Goal: Information Seeking & Learning: Learn about a topic

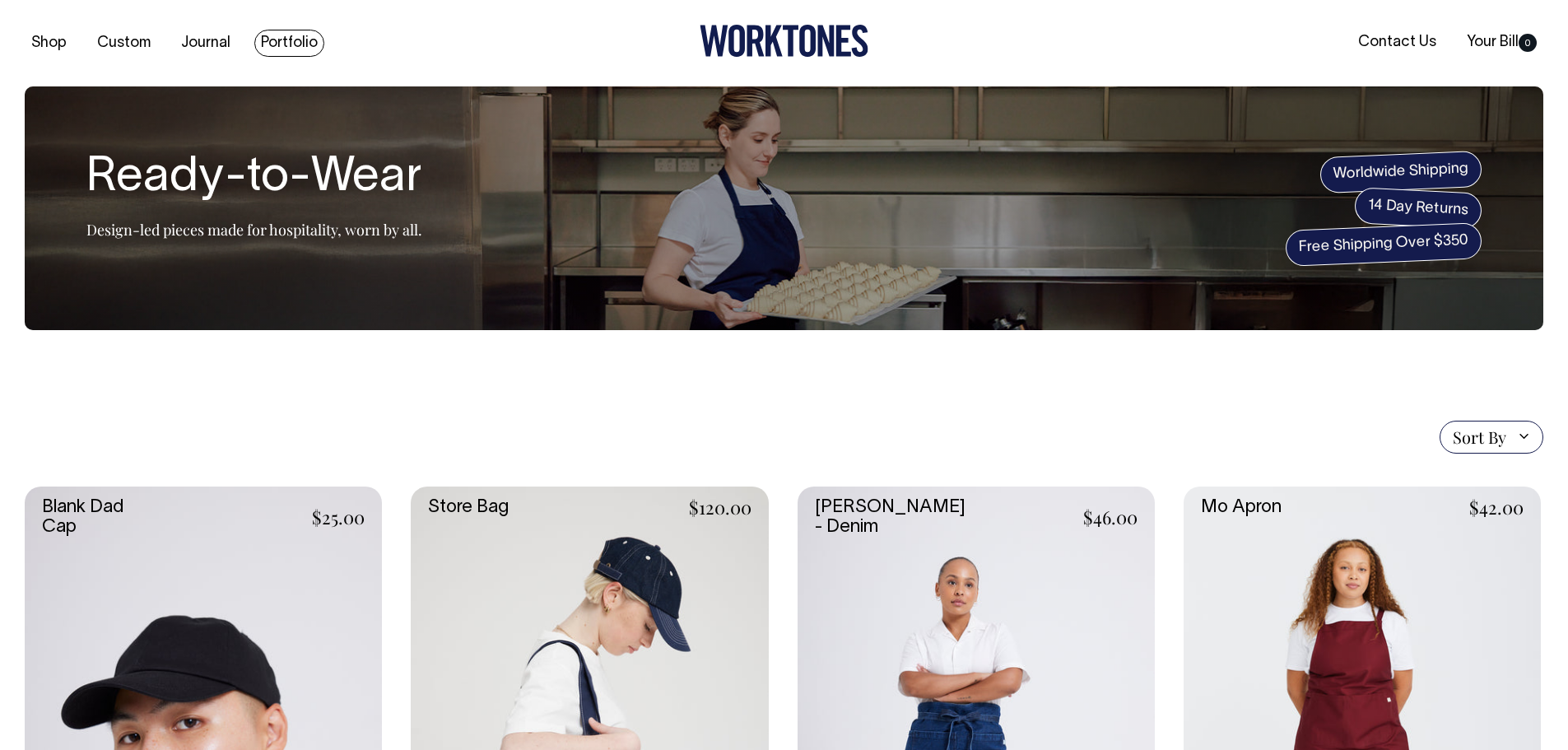
drag, startPoint x: 296, startPoint y: 45, endPoint x: 285, endPoint y: 51, distance: 12.5
click at [295, 46] on link "Portfolio" at bounding box center [289, 43] width 70 height 27
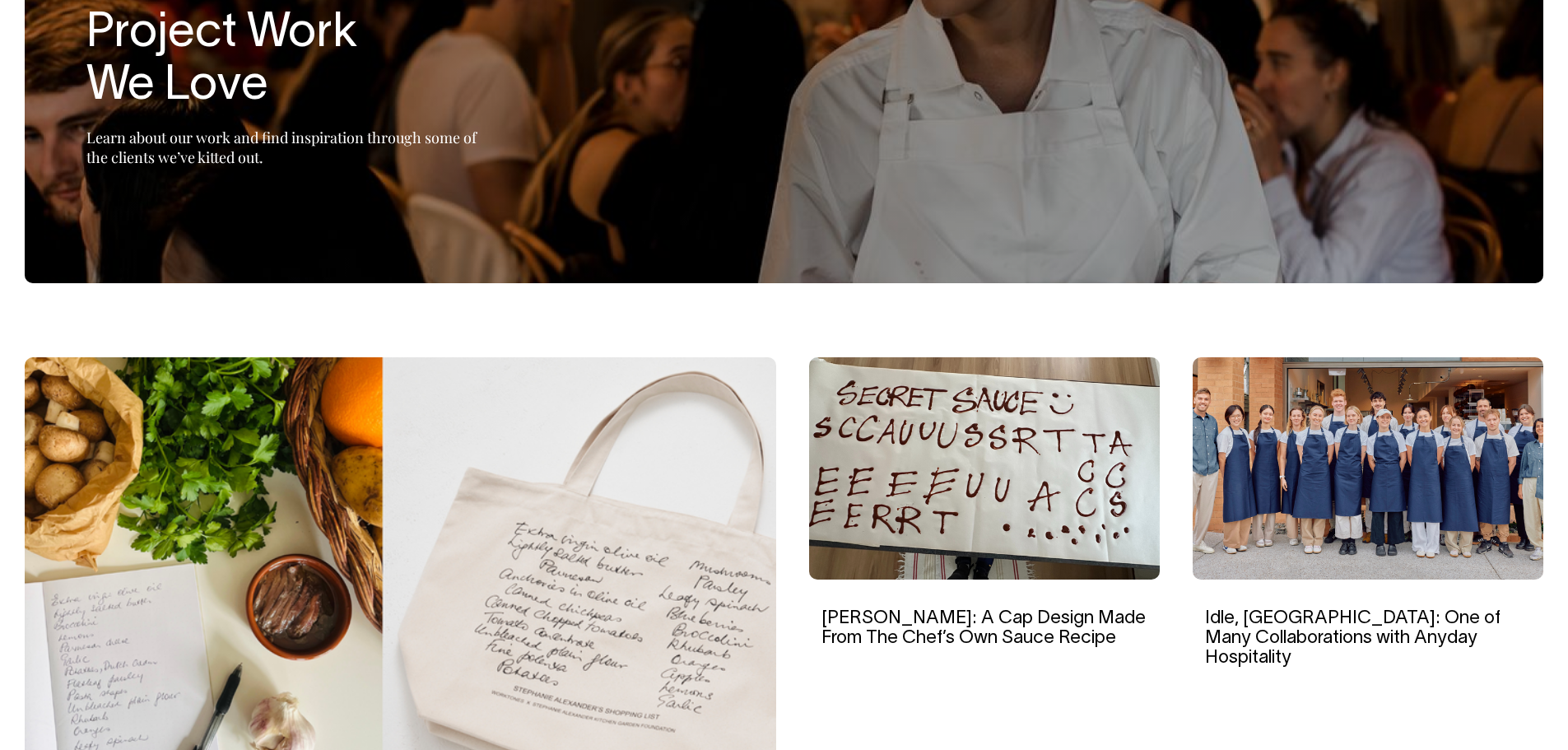
click at [451, 640] on img at bounding box center [400, 592] width 751 height 470
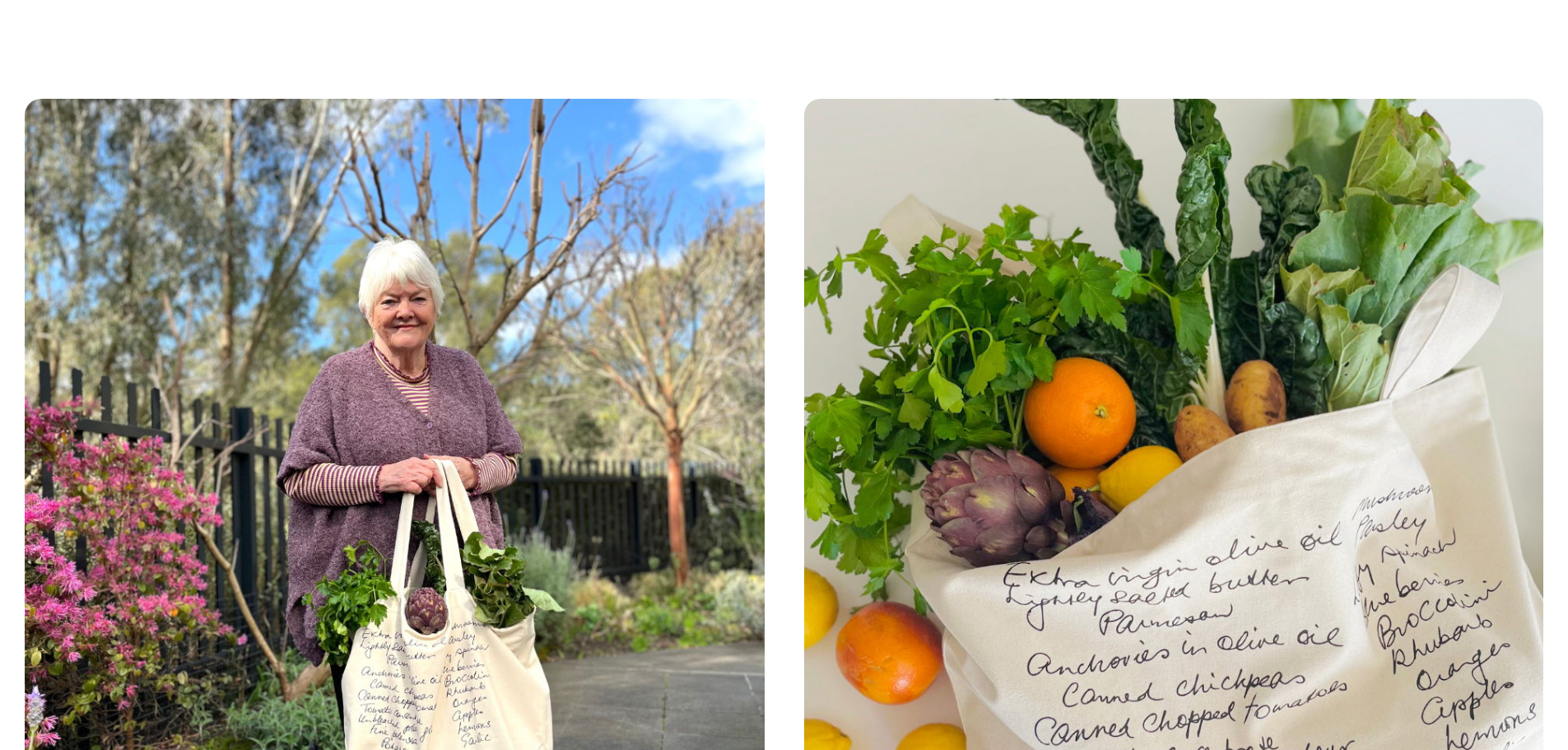
scroll to position [2965, 0]
